Goal: Navigation & Orientation: Find specific page/section

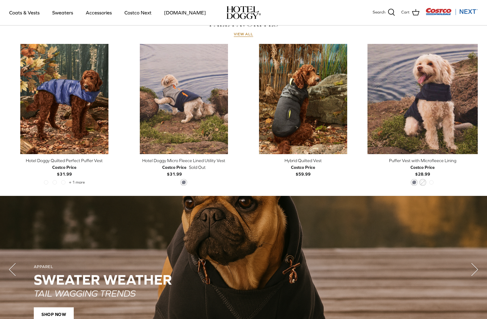
scroll to position [294, 0]
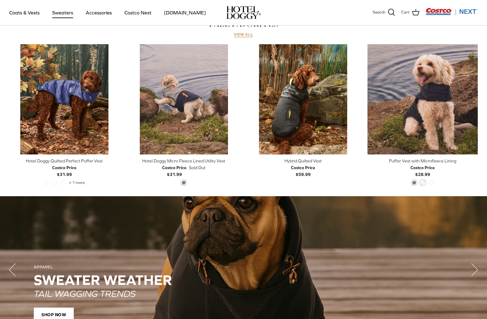
click at [61, 13] on link "Sweaters" at bounding box center [63, 12] width 32 height 21
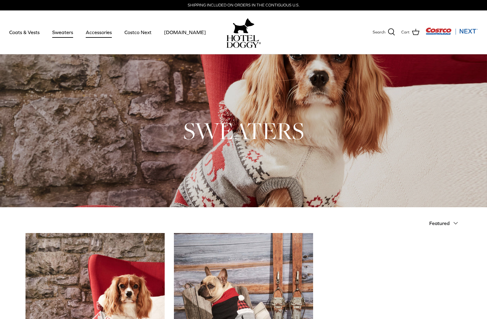
click at [98, 33] on link "Accessories" at bounding box center [98, 32] width 37 height 21
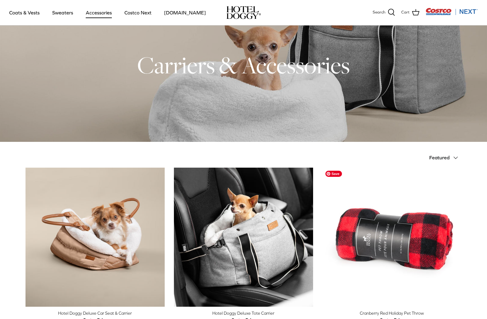
scroll to position [6, 0]
